Goal: Navigation & Orientation: Find specific page/section

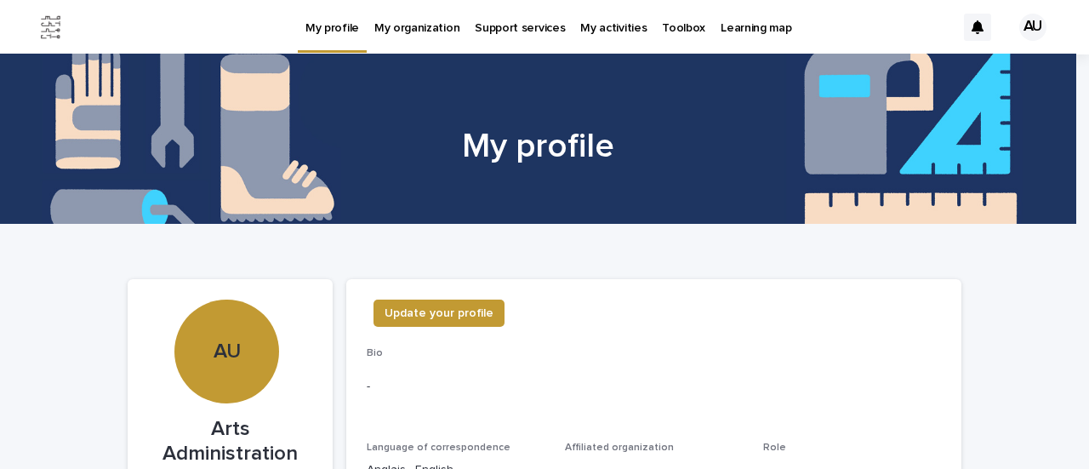
click at [664, 25] on p "Toolbox" at bounding box center [683, 18] width 43 height 36
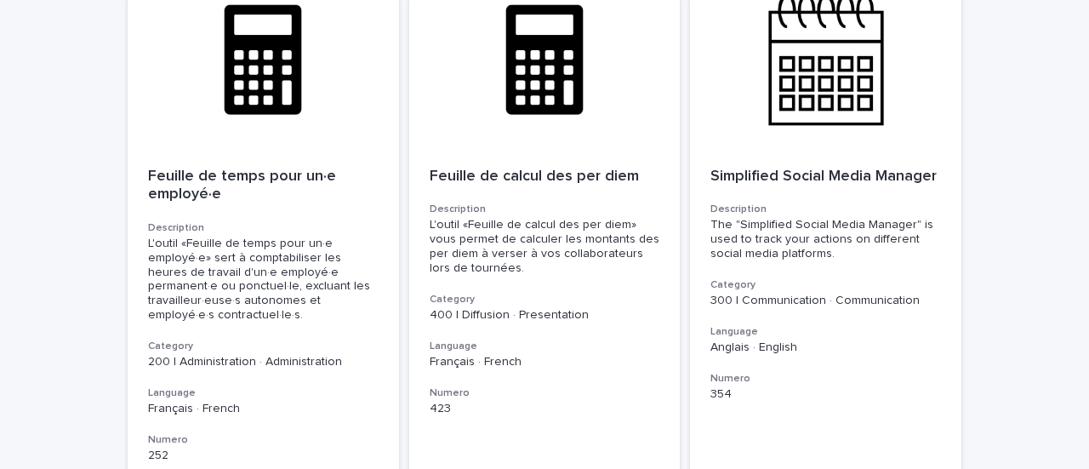
scroll to position [376, 0]
click at [673, 234] on div "Feuille de calcul des per diem Description L'outil «Feuille de calcul des per d…" at bounding box center [544, 290] width 271 height 289
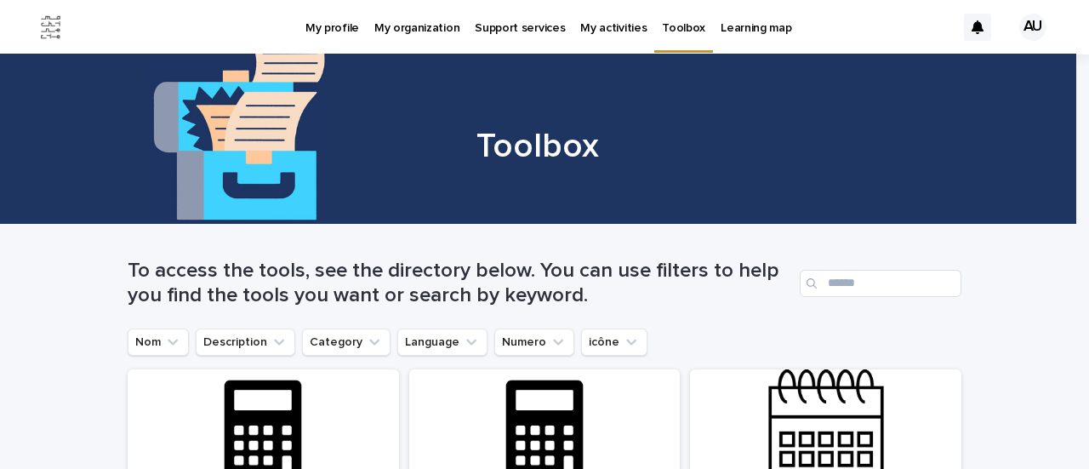
click at [400, 38] on link "My organization" at bounding box center [417, 26] width 100 height 53
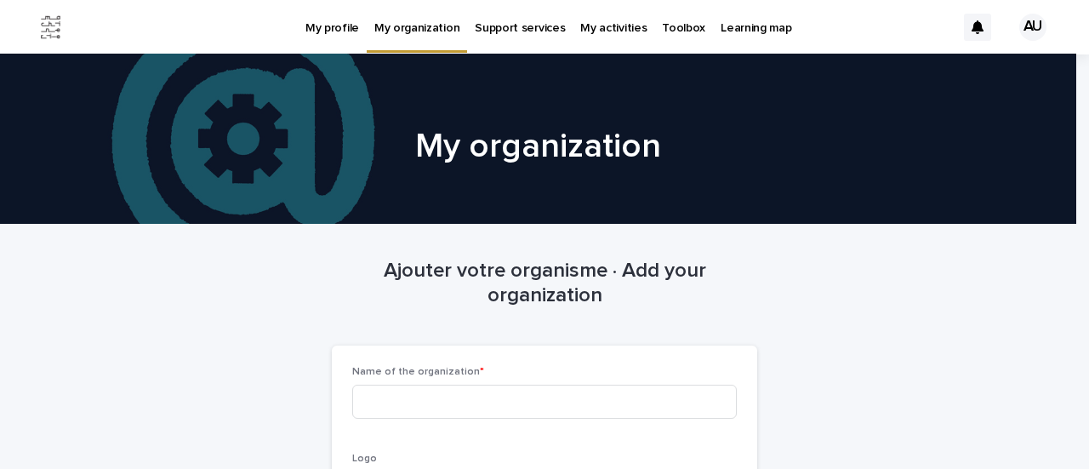
click at [512, 31] on p "Support services" at bounding box center [520, 18] width 90 height 36
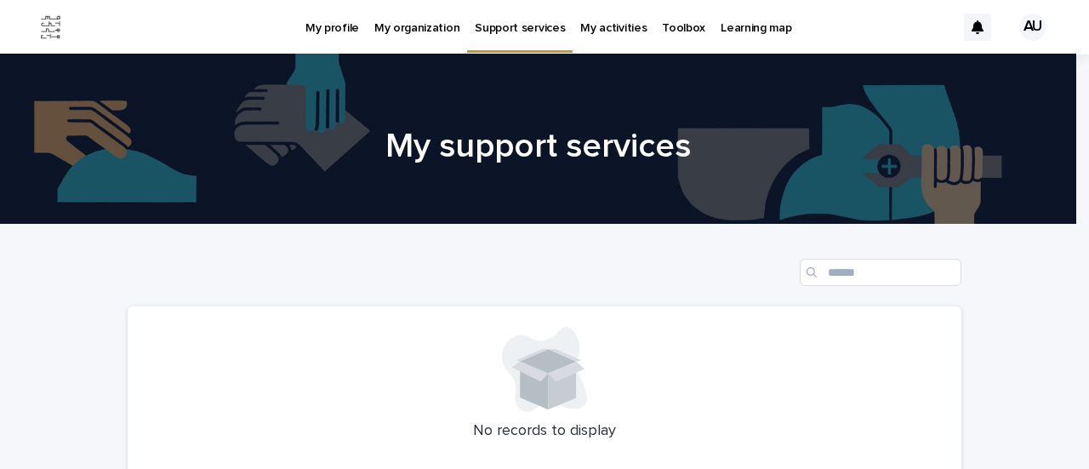
click at [612, 46] on link "My activities" at bounding box center [613, 26] width 82 height 53
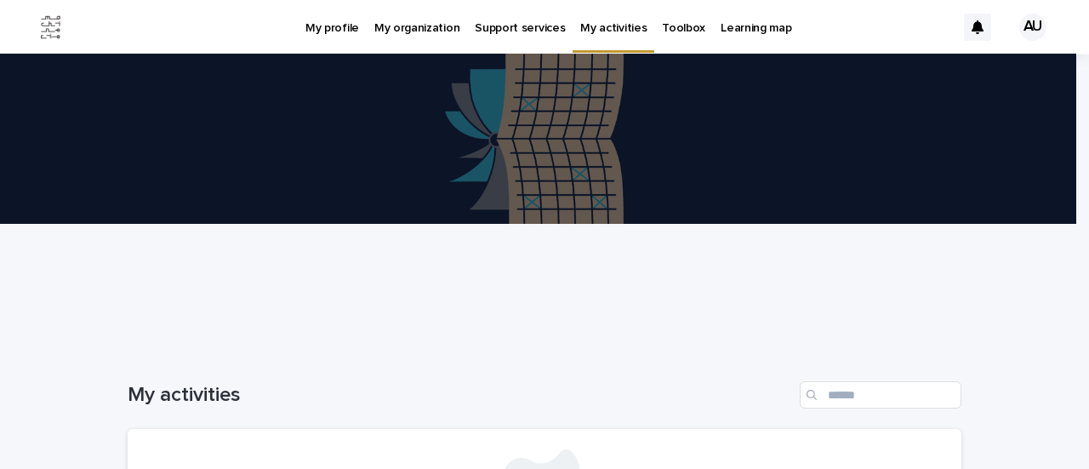
click at [720, 33] on p "Learning map" at bounding box center [755, 18] width 71 height 36
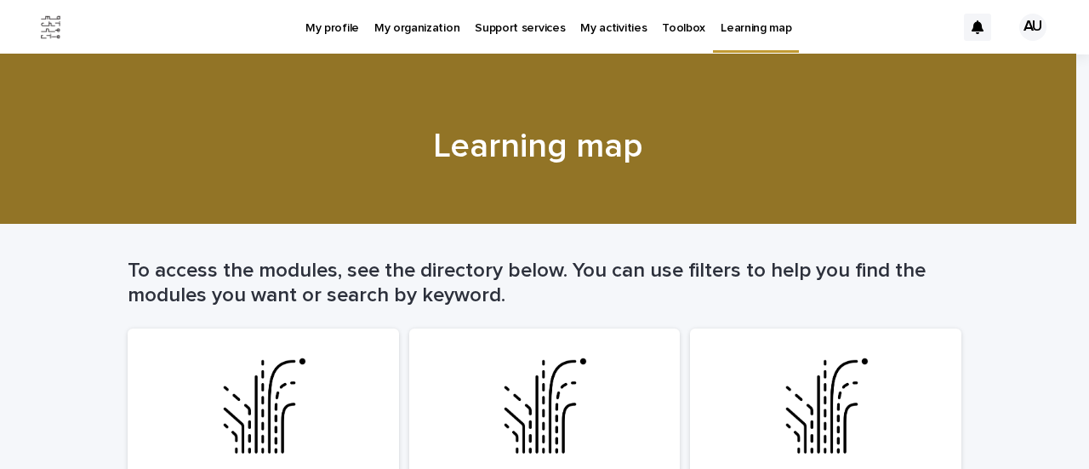
click at [666, 23] on p "Toolbox" at bounding box center [683, 18] width 43 height 36
